Goal: Transaction & Acquisition: Purchase product/service

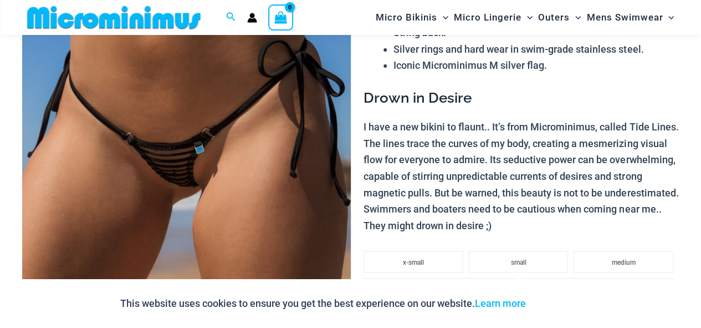
scroll to position [185, 0]
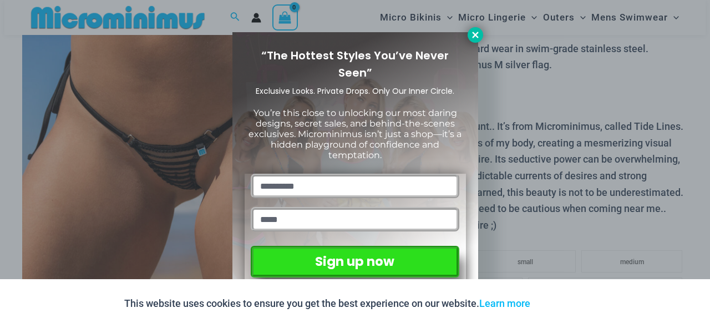
click at [476, 35] on icon at bounding box center [475, 35] width 6 height 6
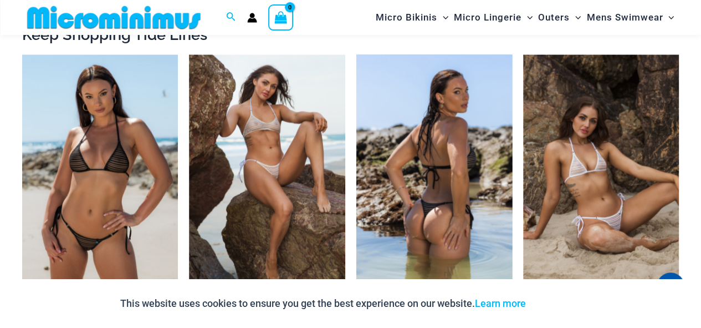
scroll to position [1011, 0]
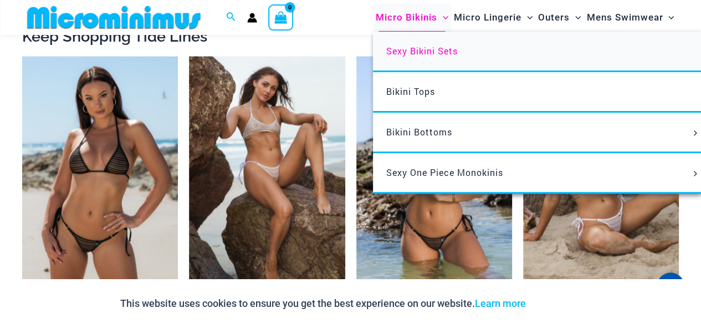
click at [423, 50] on span "Sexy Bikini Sets" at bounding box center [422, 51] width 72 height 12
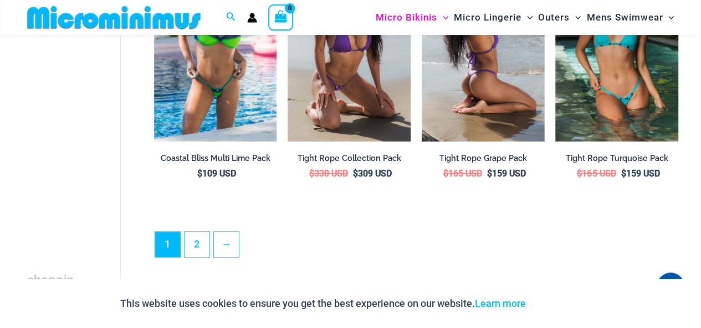
scroll to position [2066, 0]
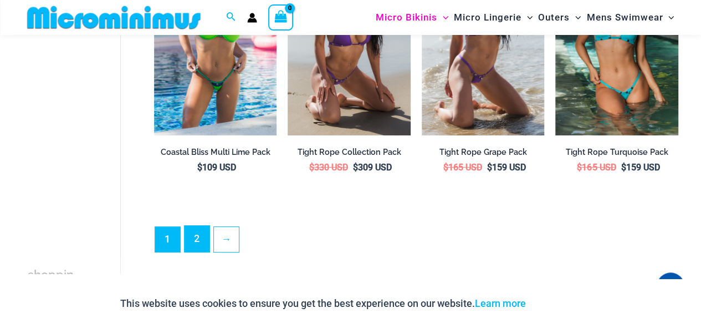
click at [202, 231] on link "2" at bounding box center [197, 239] width 25 height 26
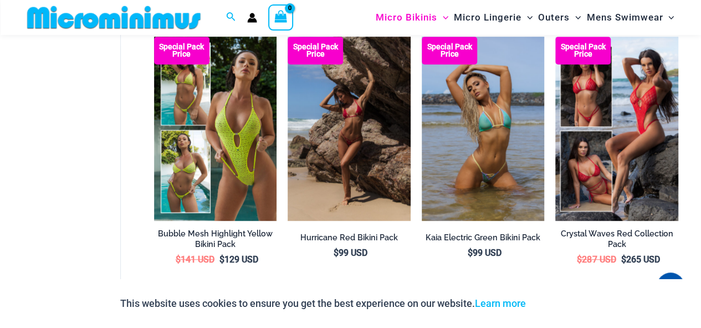
scroll to position [350, 0]
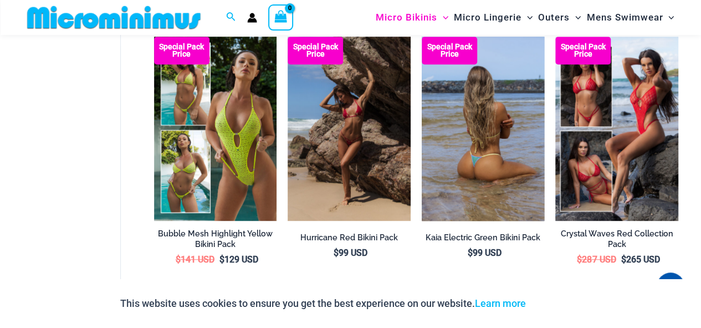
click at [486, 182] on img at bounding box center [483, 129] width 123 height 184
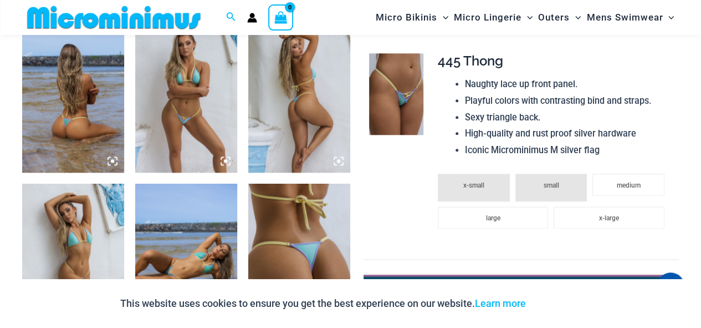
scroll to position [586, 0]
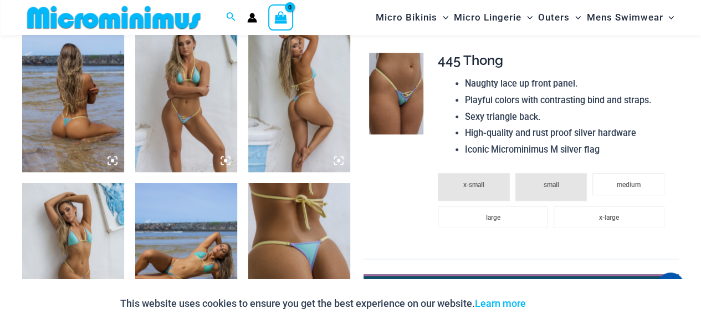
click at [91, 134] on img at bounding box center [73, 95] width 102 height 153
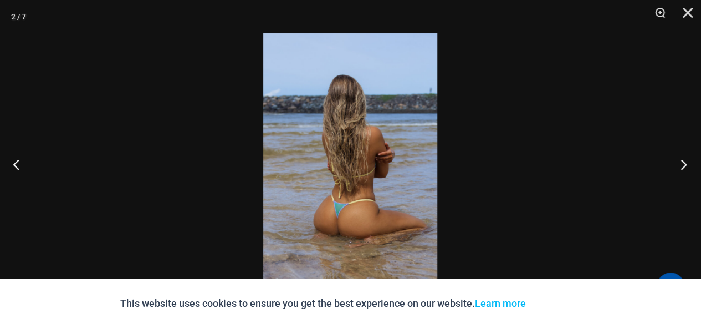
click at [685, 162] on button "Next" at bounding box center [681, 163] width 42 height 55
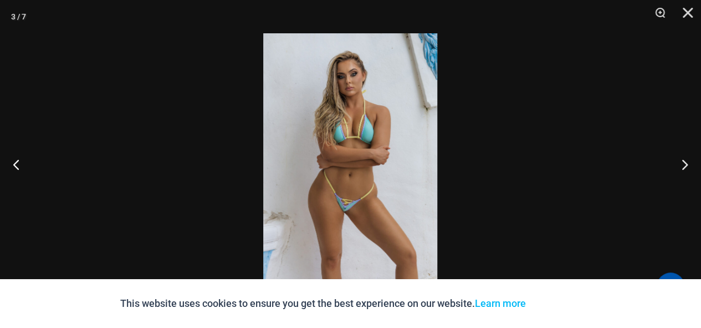
click at [318, 200] on img at bounding box center [350, 163] width 174 height 261
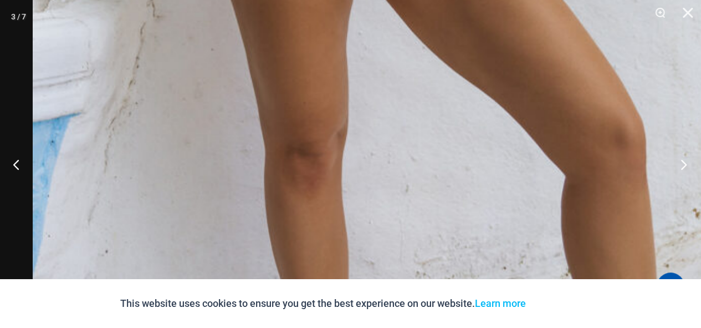
click at [688, 167] on button "Next" at bounding box center [681, 163] width 42 height 55
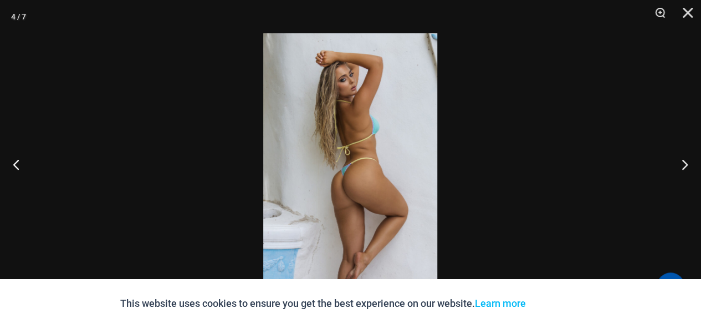
click at [364, 202] on img at bounding box center [350, 163] width 174 height 261
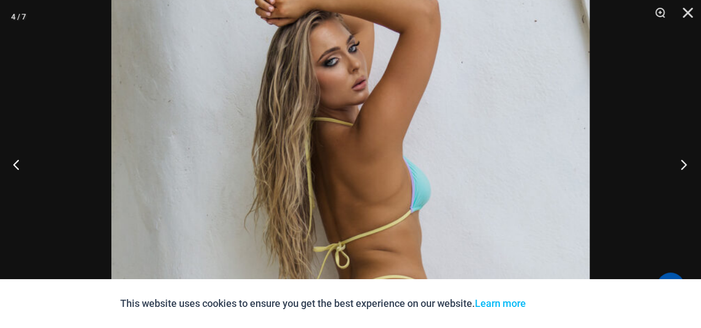
click at [685, 160] on button "Next" at bounding box center [681, 163] width 42 height 55
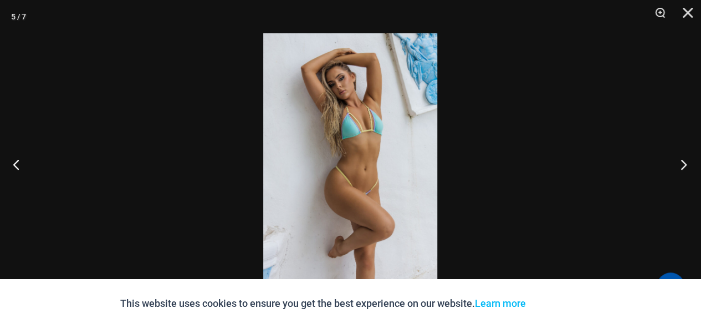
click at [685, 160] on button "Next" at bounding box center [681, 163] width 42 height 55
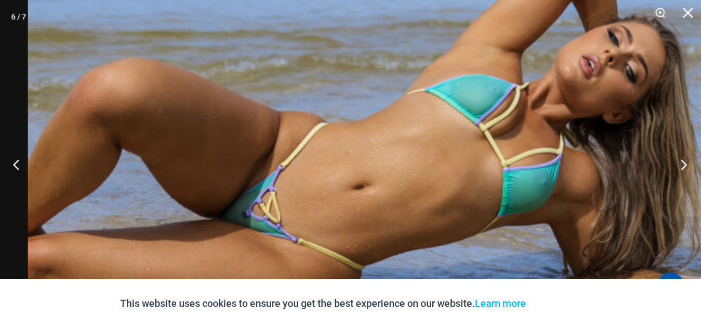
click at [678, 166] on button "Next" at bounding box center [681, 163] width 42 height 55
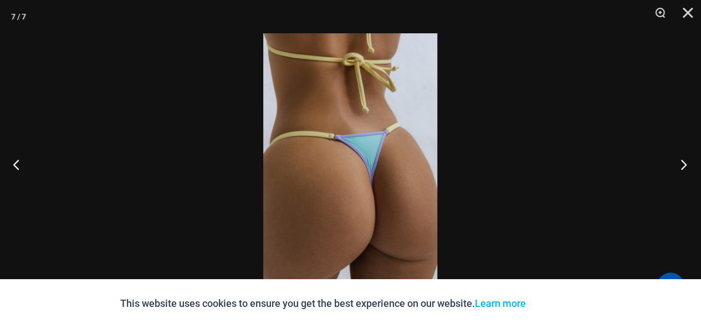
click at [678, 166] on button "Next" at bounding box center [681, 163] width 42 height 55
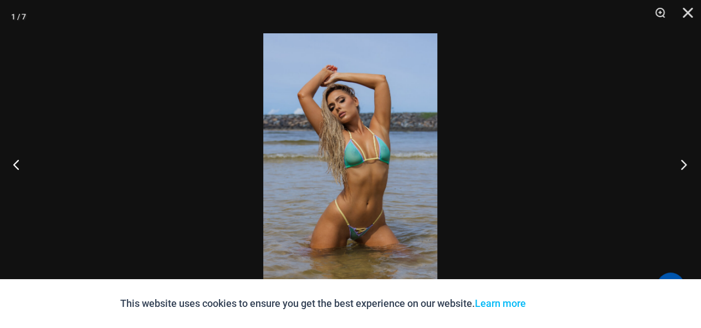
click at [684, 162] on button "Next" at bounding box center [681, 163] width 42 height 55
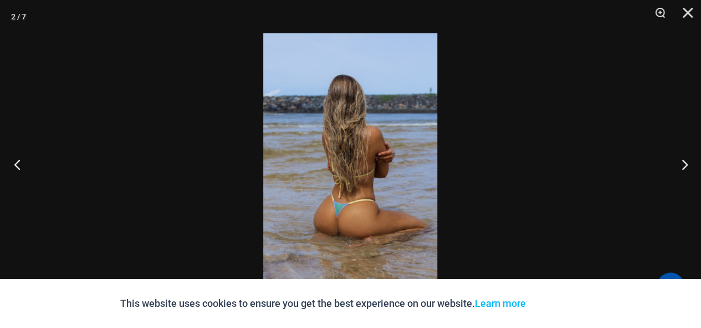
click at [19, 158] on button "Previous" at bounding box center [21, 163] width 42 height 55
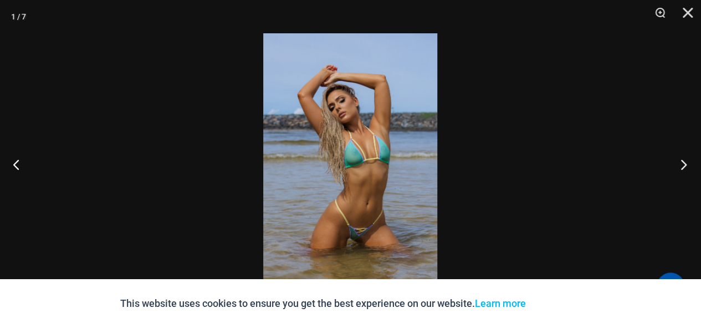
click at [681, 160] on button "Next" at bounding box center [681, 163] width 42 height 55
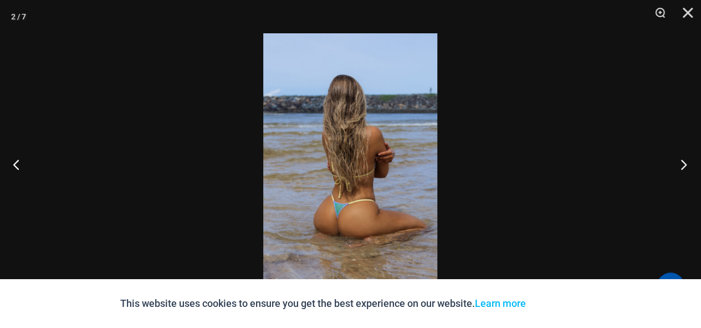
click at [681, 160] on button "Next" at bounding box center [681, 163] width 42 height 55
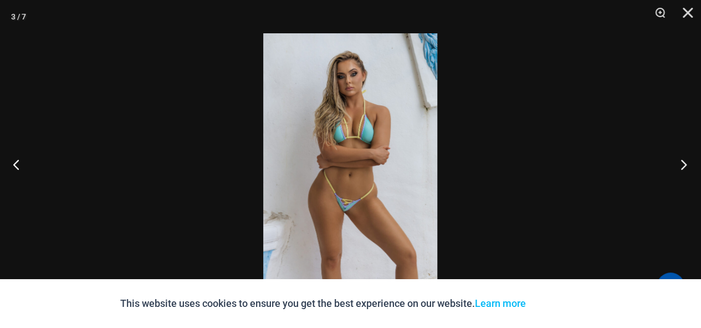
click at [681, 160] on button "Next" at bounding box center [681, 163] width 42 height 55
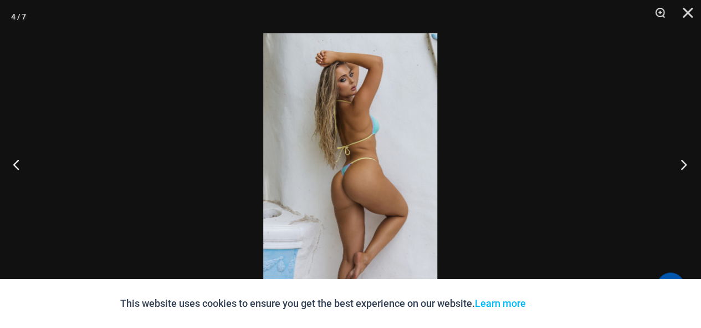
click at [681, 160] on button "Next" at bounding box center [681, 163] width 42 height 55
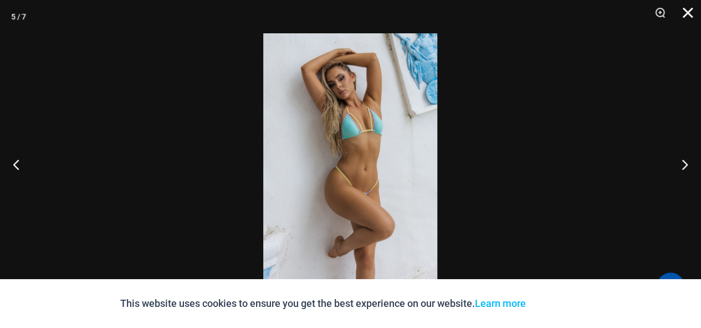
click at [686, 11] on button "Close" at bounding box center [684, 16] width 28 height 33
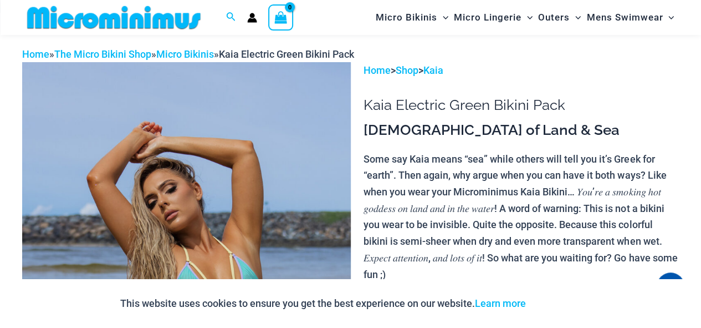
scroll to position [0, 0]
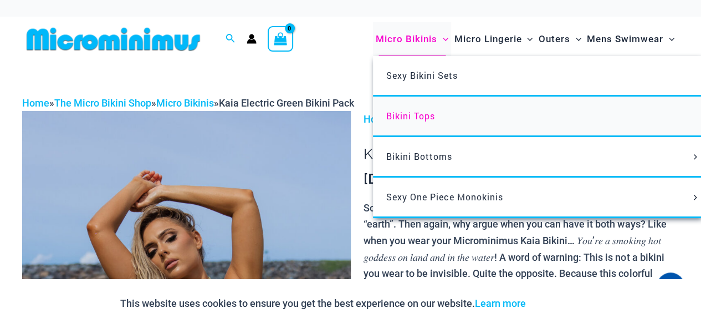
click at [421, 107] on link "Bikini Tops" at bounding box center [538, 116] width 330 height 40
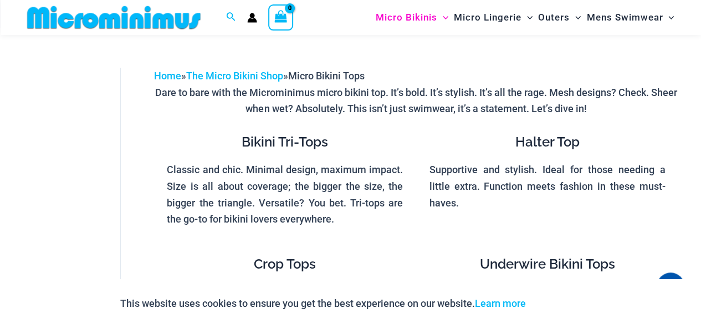
scroll to position [29, 0]
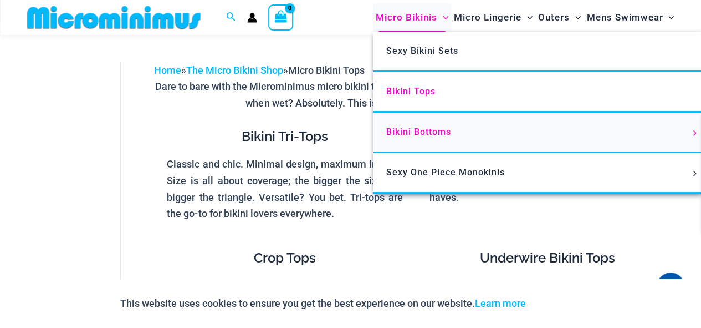
click at [418, 137] on link "Bikini Bottoms" at bounding box center [538, 133] width 330 height 40
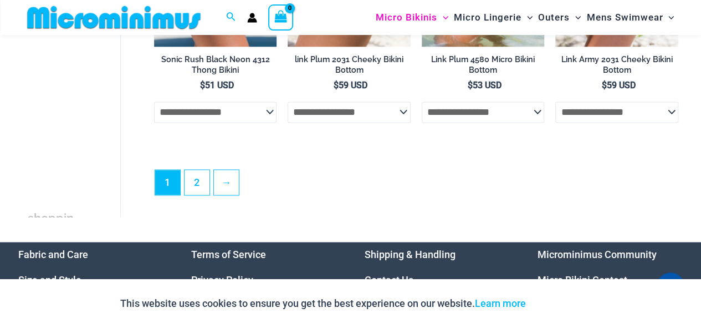
scroll to position [2891, 0]
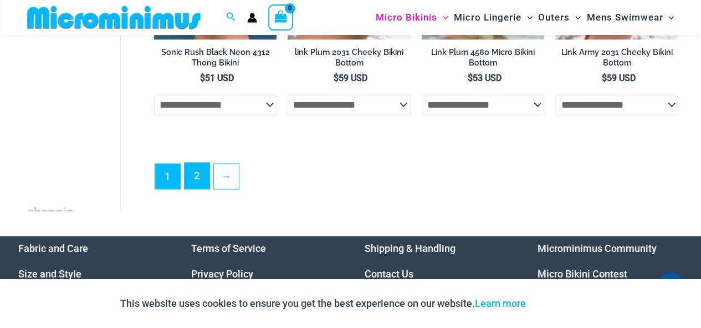
click at [191, 178] on link "2" at bounding box center [197, 175] width 25 height 26
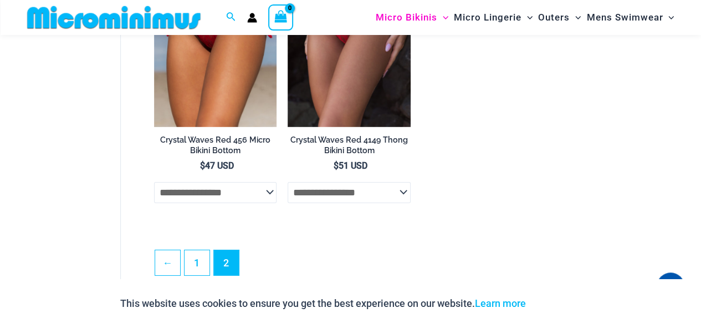
scroll to position [1813, 0]
